Goal: Browse casually: Explore the website without a specific task or goal

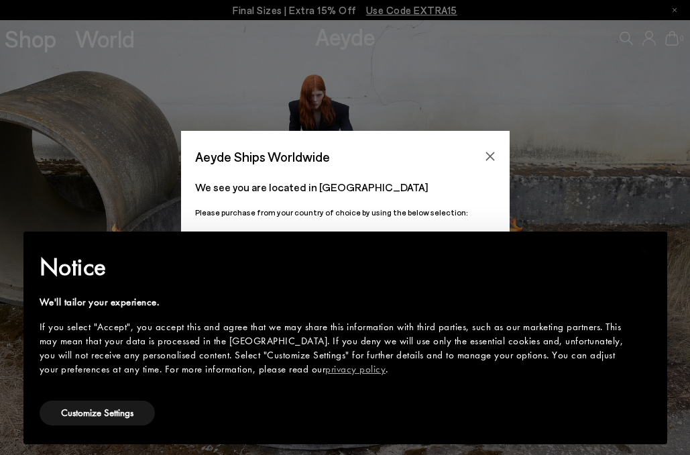
click at [488, 154] on icon "Close" at bounding box center [490, 156] width 9 height 9
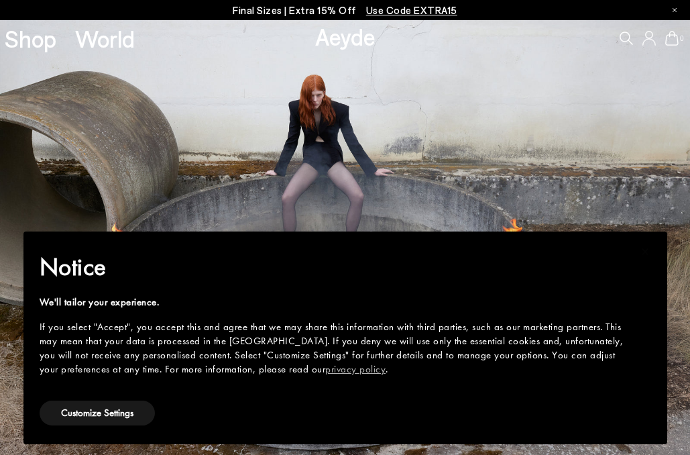
click at [556, 172] on img at bounding box center [345, 237] width 690 height 435
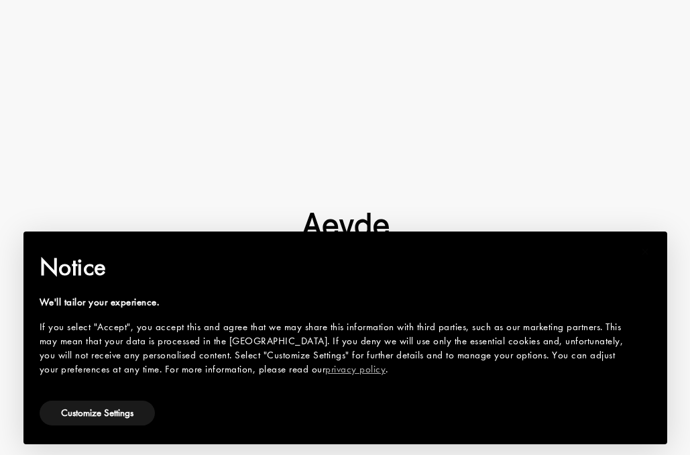
click at [170, 134] on div at bounding box center [345, 227] width 690 height 455
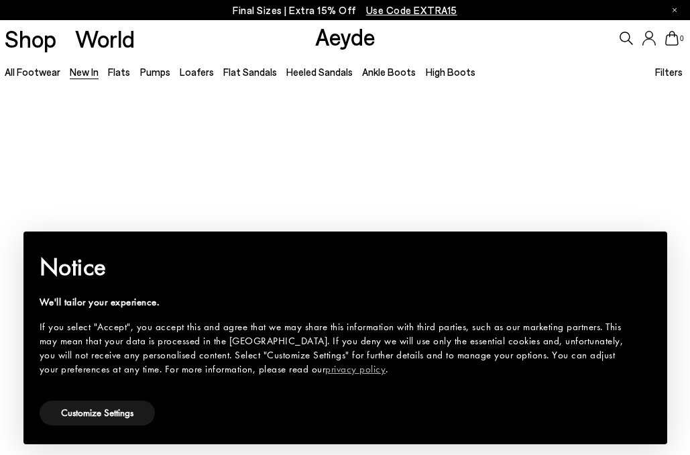
click at [86, 306] on div "We'll tailor your experience." at bounding box center [335, 302] width 590 height 14
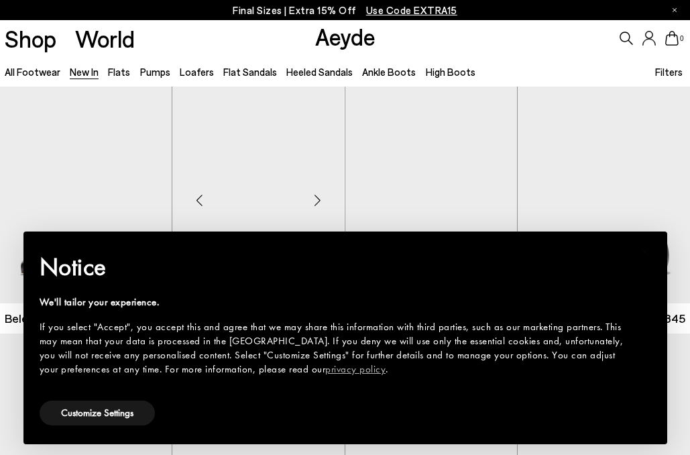
click at [191, 121] on img "1 / 6" at bounding box center [258, 195] width 172 height 217
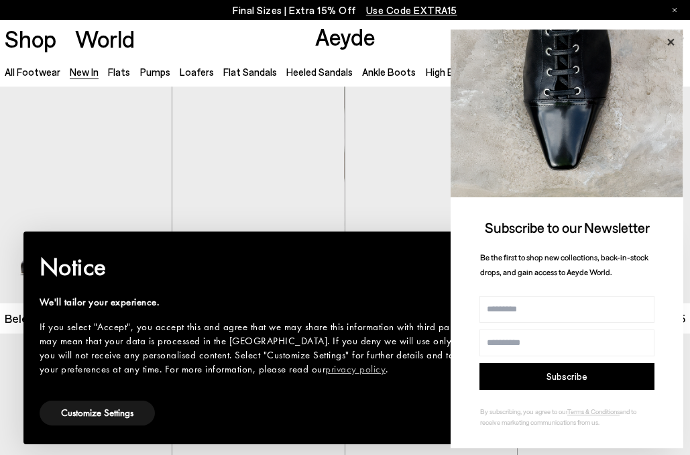
click at [666, 42] on icon at bounding box center [670, 42] width 17 height 17
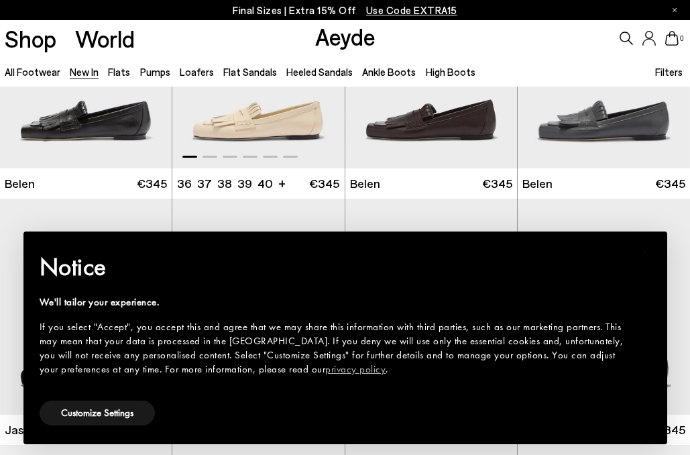
scroll to position [107, 0]
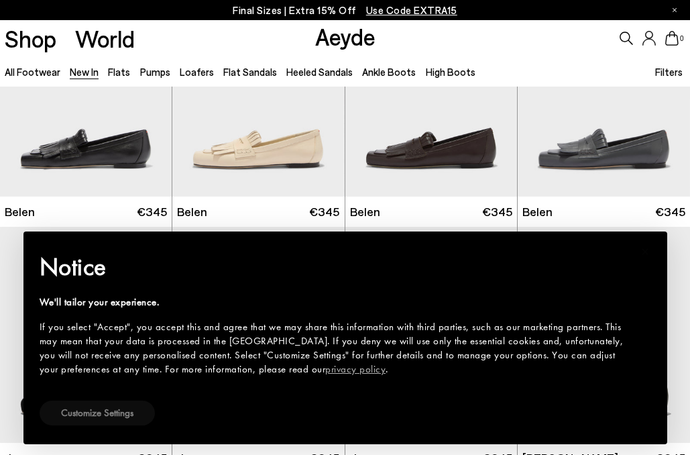
click at [108, 413] on button "Customize Settings" at bounding box center [97, 412] width 115 height 25
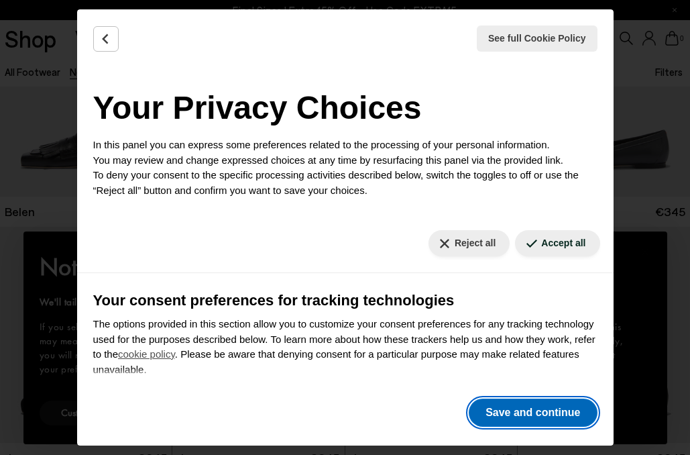
click at [524, 407] on button "Save and continue" at bounding box center [533, 412] width 128 height 28
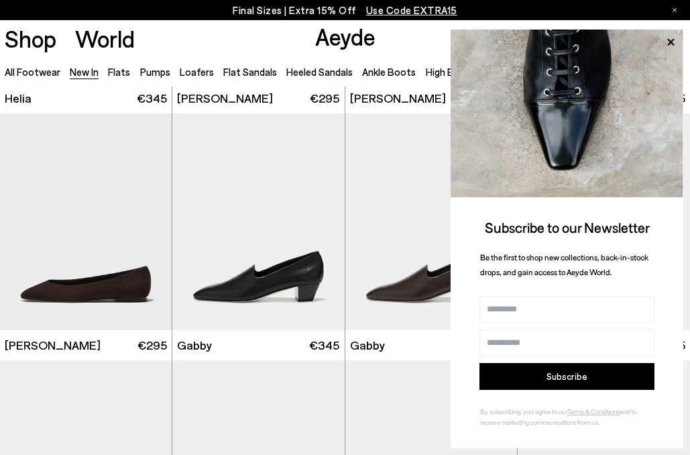
scroll to position [1699, 0]
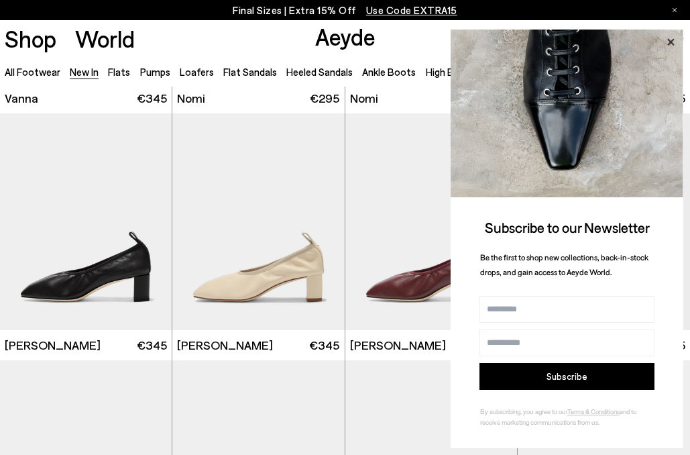
click at [673, 40] on icon at bounding box center [670, 41] width 7 height 7
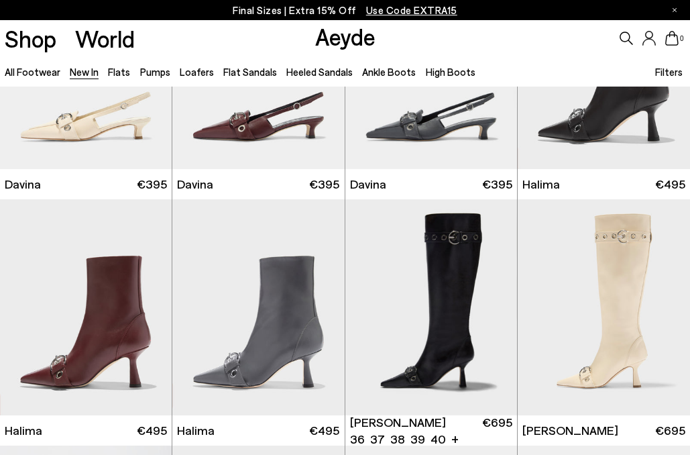
scroll to position [3136, 0]
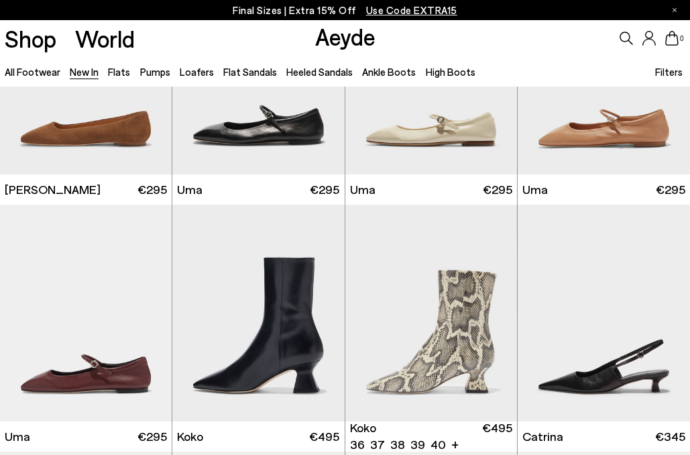
scroll to position [4704, 0]
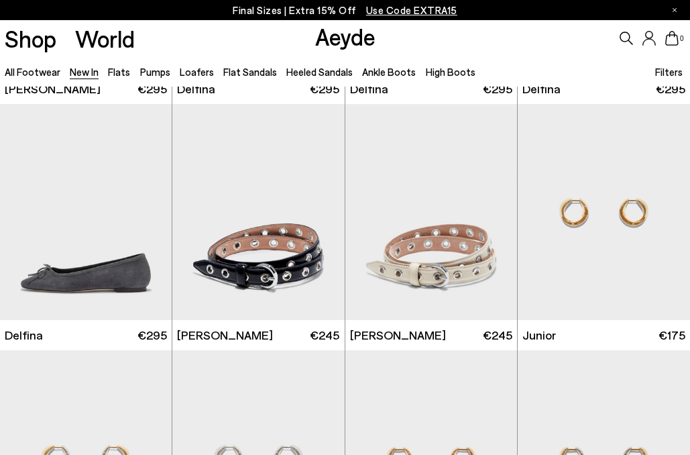
scroll to position [6229, 0]
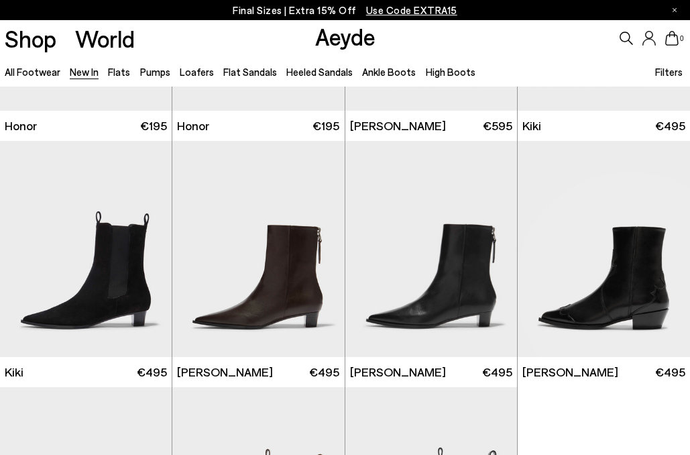
scroll to position [7318, 0]
